Goal: Information Seeking & Learning: Learn about a topic

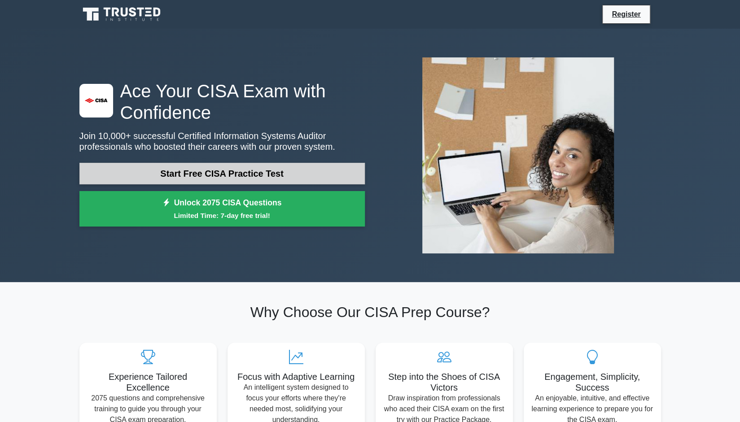
click at [200, 175] on link "Start Free CISA Practice Test" at bounding box center [221, 174] width 285 height 22
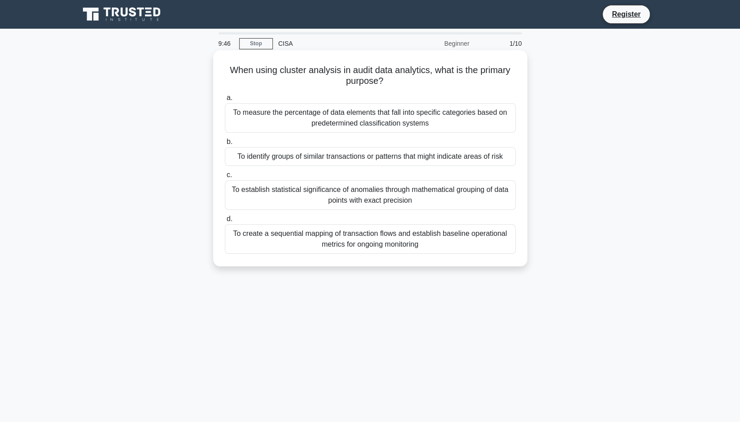
click at [285, 111] on div "To measure the percentage of data elements that fall into specific categories b…" at bounding box center [370, 118] width 291 height 30
click at [225, 101] on input "a. To measure the percentage of data elements that fall into specific categorie…" at bounding box center [225, 98] width 0 height 6
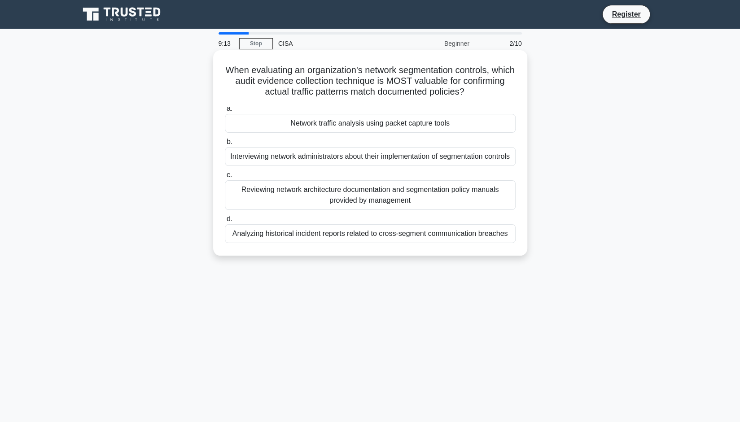
click at [317, 243] on div "Analyzing historical incident reports related to cross-segment communication br…" at bounding box center [370, 233] width 291 height 19
click at [225, 222] on input "d. Analyzing historical incident reports related to cross-segment communication…" at bounding box center [225, 219] width 0 height 6
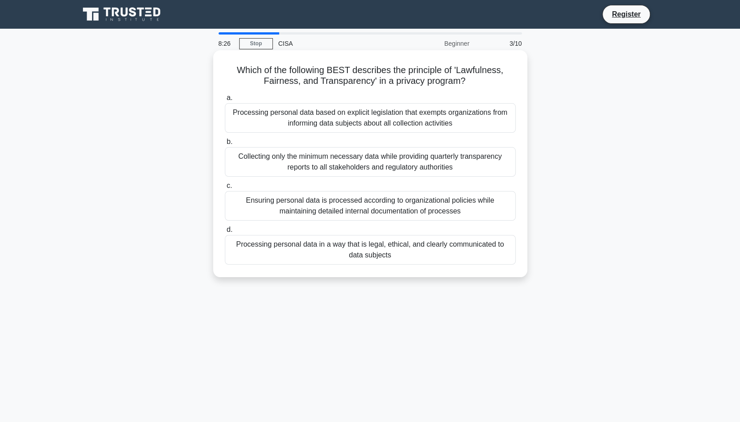
drag, startPoint x: 339, startPoint y: 256, endPoint x: 335, endPoint y: 266, distance: 10.7
click at [339, 259] on div "Processing personal data in a way that is legal, ethical, and clearly communica…" at bounding box center [370, 250] width 291 height 30
click at [225, 233] on input "d. Processing personal data in a way that is legal, ethical, and clearly commun…" at bounding box center [225, 230] width 0 height 6
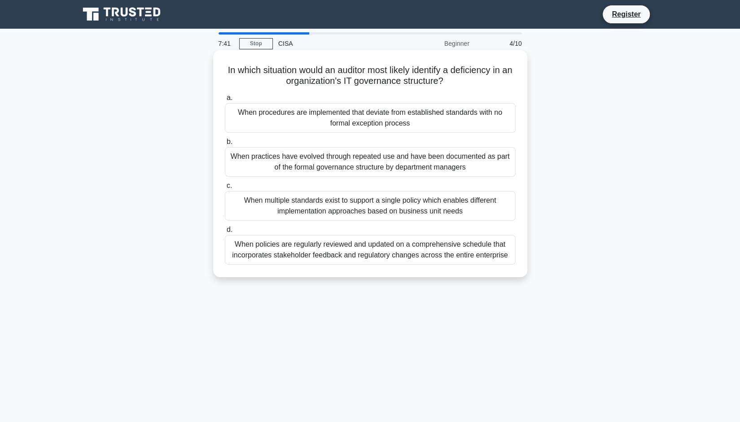
click at [289, 203] on div "When multiple standards exist to support a single policy which enables differen…" at bounding box center [370, 206] width 291 height 30
click at [225, 189] on input "c. When multiple standards exist to support a single policy which enables diffe…" at bounding box center [225, 186] width 0 height 6
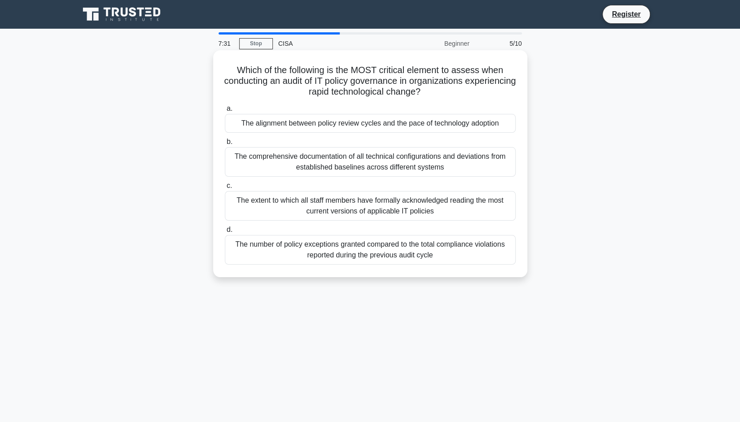
click at [300, 209] on div "The extent to which all staff members have formally acknowledged reading the mo…" at bounding box center [370, 206] width 291 height 30
click at [225, 189] on input "c. The extent to which all staff members have formally acknowledged reading the…" at bounding box center [225, 186] width 0 height 6
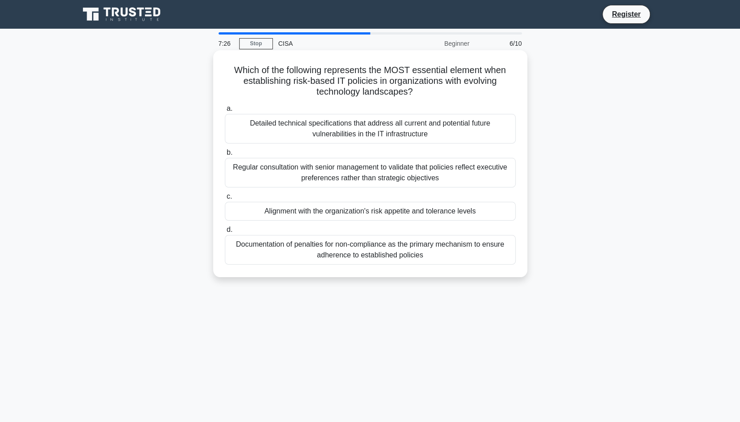
click at [365, 139] on div "Detailed technical specifications that address all current and potential future…" at bounding box center [370, 129] width 291 height 30
click at [225, 112] on input "a. Detailed technical specifications that address all current and potential fut…" at bounding box center [225, 109] width 0 height 6
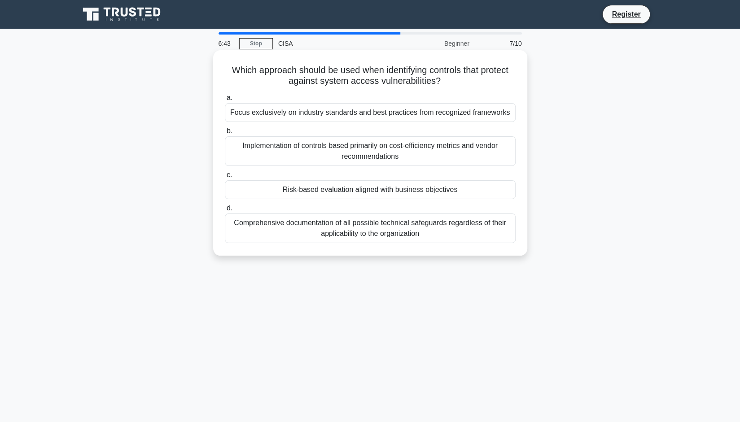
click at [431, 116] on div "Focus exclusively on industry standards and best practices from recognized fram…" at bounding box center [370, 112] width 291 height 19
click at [225, 101] on input "a. Focus exclusively on industry standards and best practices from recognized f…" at bounding box center [225, 98] width 0 height 6
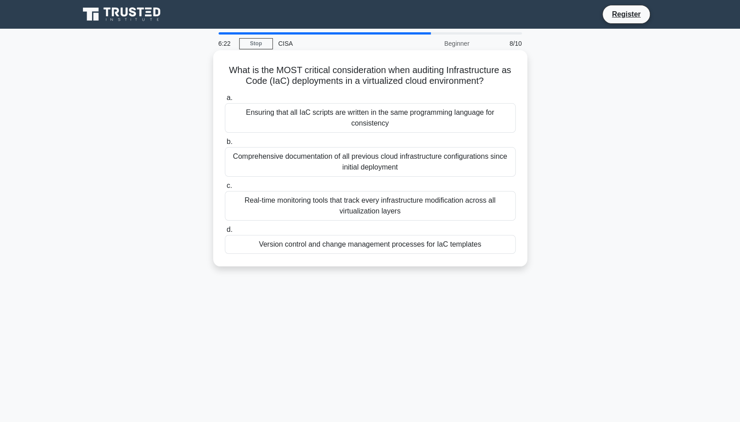
click at [361, 170] on div "Comprehensive documentation of all previous cloud infrastructure configurations…" at bounding box center [370, 162] width 291 height 30
click at [225, 145] on input "b. Comprehensive documentation of all previous cloud infrastructure configurati…" at bounding box center [225, 142] width 0 height 6
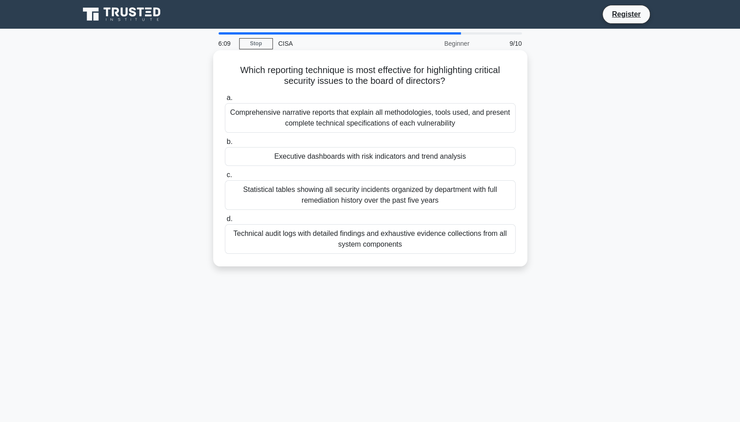
click at [330, 125] on div "Comprehensive narrative reports that explain all methodologies, tools used, and…" at bounding box center [370, 118] width 291 height 30
click at [225, 101] on input "a. Comprehensive narrative reports that explain all methodologies, tools used, …" at bounding box center [225, 98] width 0 height 6
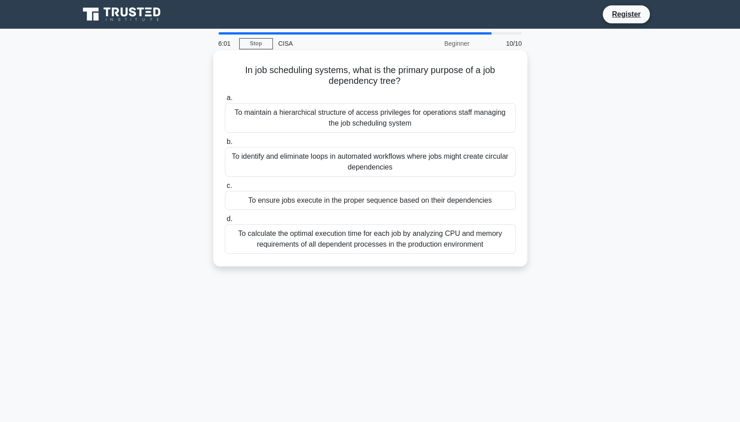
click at [428, 107] on div "To maintain a hierarchical structure of access privileges for operations staff …" at bounding box center [370, 118] width 291 height 30
click at [225, 101] on input "a. To maintain a hierarchical structure of access privileges for operations sta…" at bounding box center [225, 98] width 0 height 6
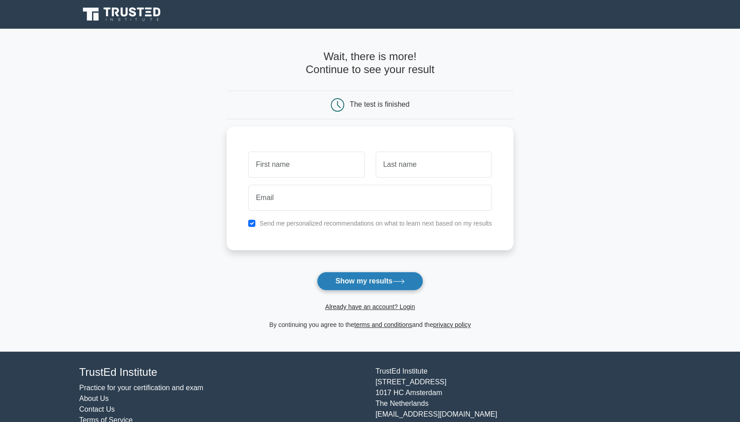
click at [403, 275] on button "Show my results" at bounding box center [370, 281] width 106 height 19
type input "anna"
click at [384, 164] on input "text" at bounding box center [433, 162] width 116 height 26
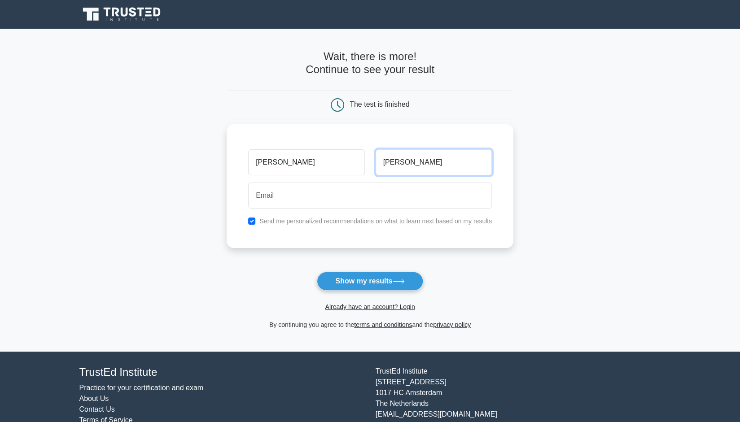
type input "myers"
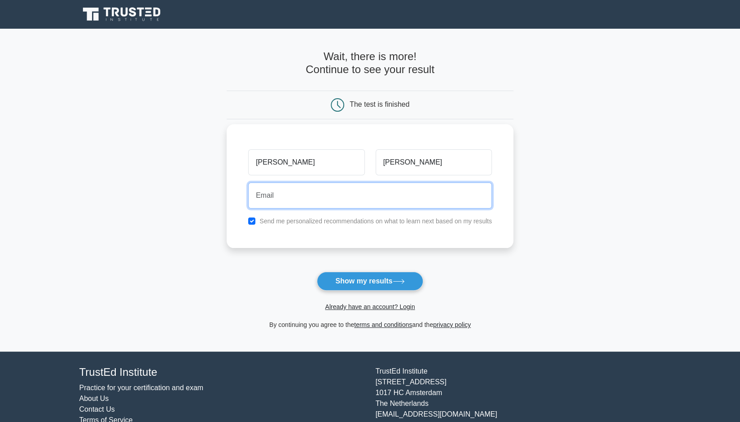
click at [345, 200] on input "email" at bounding box center [370, 196] width 244 height 26
type input "annamyerss12@gmail.com"
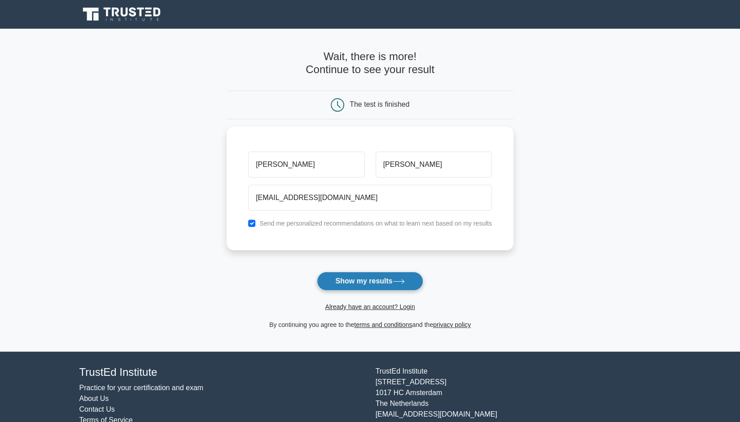
click at [342, 282] on button "Show my results" at bounding box center [370, 281] width 106 height 19
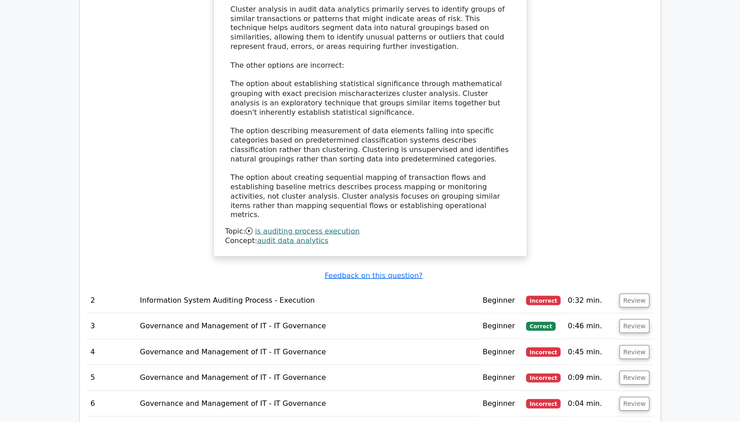
scroll to position [1031, 0]
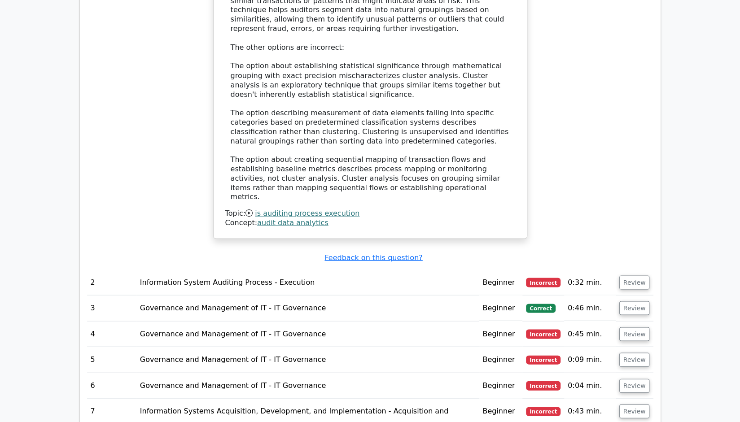
click at [257, 295] on td "Governance and Management of IT - IT Governance" at bounding box center [307, 308] width 342 height 26
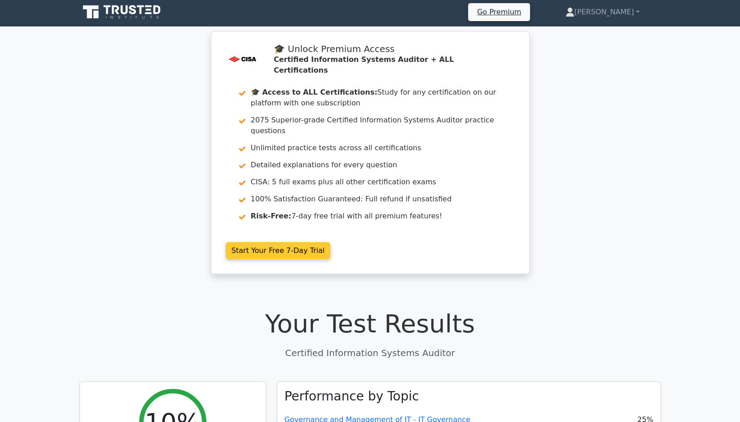
scroll to position [0, 0]
